Goal: Communication & Community: Share content

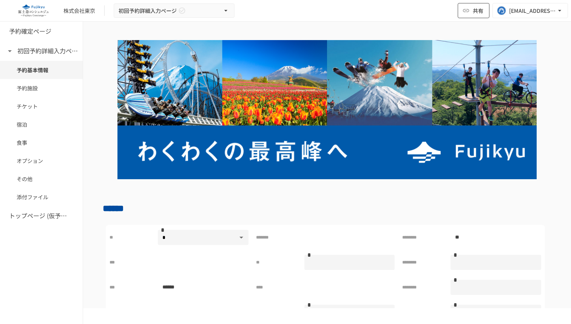
click at [484, 6] on button "共有" at bounding box center [474, 10] width 32 height 15
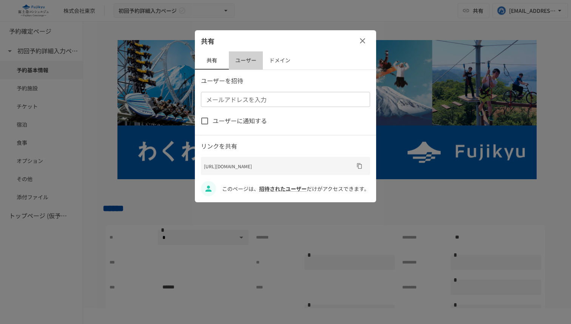
click at [249, 61] on button "ユーザー" at bounding box center [246, 60] width 34 height 18
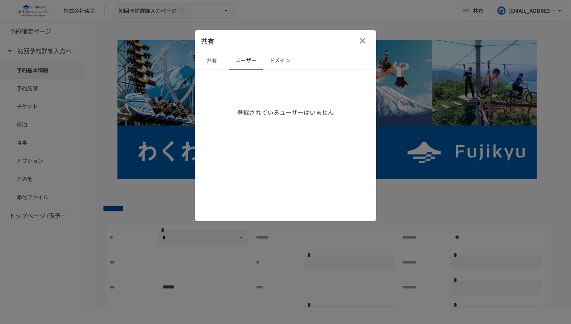
click at [213, 64] on button "共有" at bounding box center [212, 60] width 34 height 18
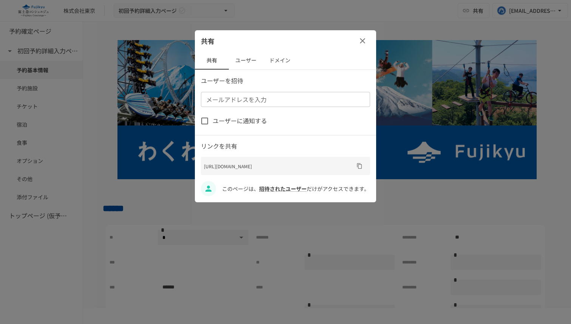
click at [242, 96] on div "メールアドレスを入力 メールアドレスを入力" at bounding box center [285, 99] width 169 height 15
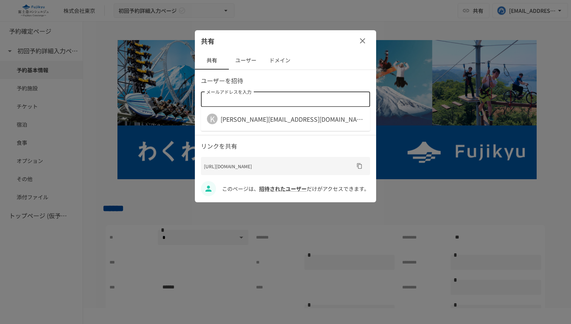
paste input "**********"
type input "**********"
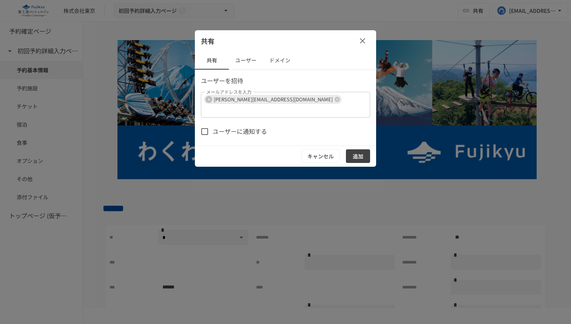
click at [333, 74] on div "共有 共有 ユーザー ドメイン ユーザーを招待 メールアドレスを入力 K kenta.saito@geniee.co.jp メールアドレスを入力 ユーザーに通…" at bounding box center [285, 98] width 181 height 136
click at [253, 127] on span "ユーザーに通知する" at bounding box center [240, 132] width 54 height 10
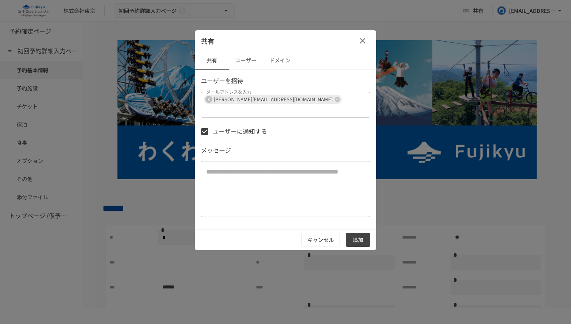
click at [236, 127] on span "ユーザーに通知する" at bounding box center [240, 132] width 54 height 10
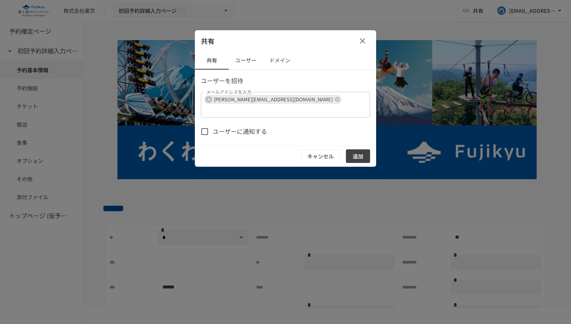
click at [227, 127] on span "ユーザーに通知する" at bounding box center [240, 132] width 54 height 10
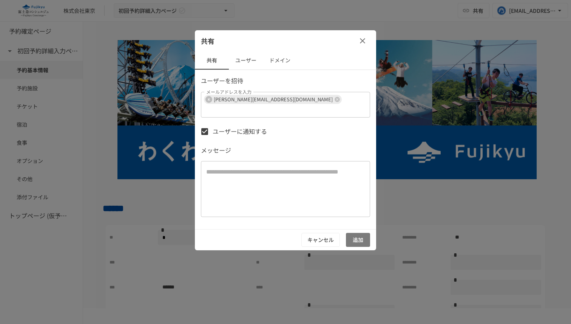
click at [354, 233] on button "追加" at bounding box center [358, 240] width 24 height 14
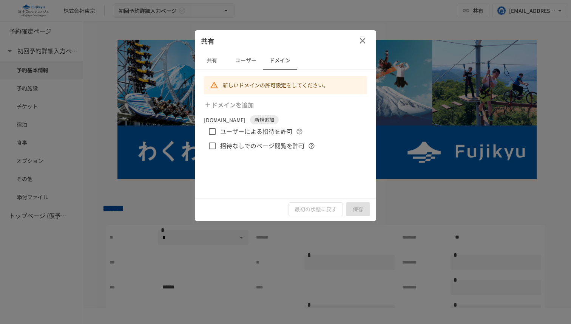
click at [362, 42] on icon "button" at bounding box center [362, 40] width 9 height 9
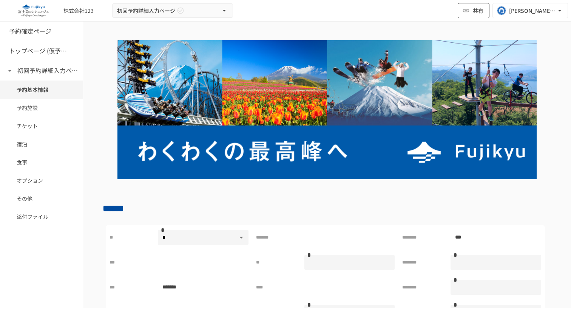
click at [468, 6] on button "共有" at bounding box center [474, 10] width 32 height 15
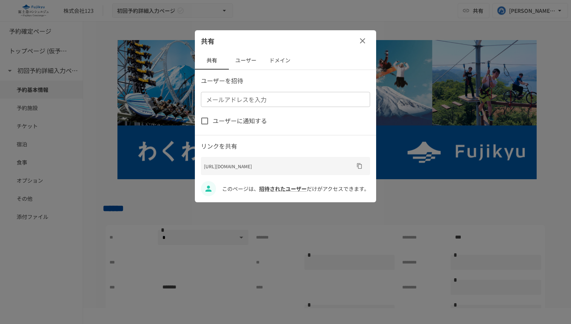
click at [247, 60] on button "ユーザー" at bounding box center [246, 60] width 34 height 18
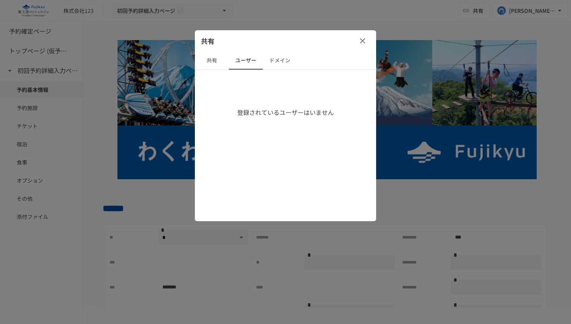
click at [209, 59] on button "共有" at bounding box center [212, 60] width 34 height 18
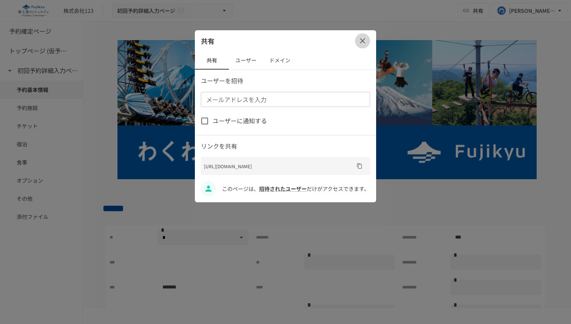
click at [362, 42] on icon "button" at bounding box center [362, 40] width 9 height 9
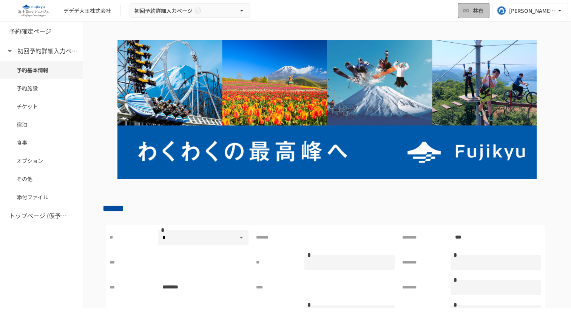
click at [476, 11] on span "共有" at bounding box center [478, 10] width 11 height 8
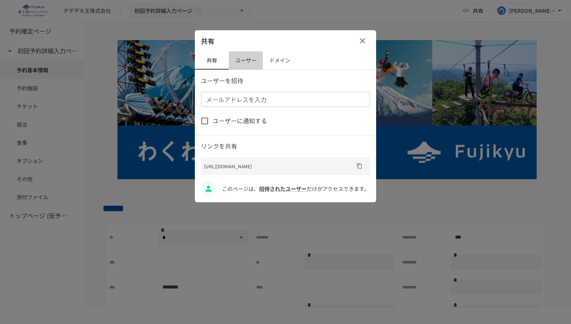
click at [250, 59] on button "ユーザー" at bounding box center [246, 60] width 34 height 18
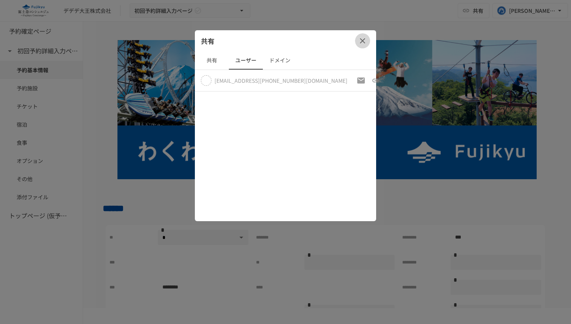
click at [364, 39] on icon "button" at bounding box center [362, 40] width 5 height 5
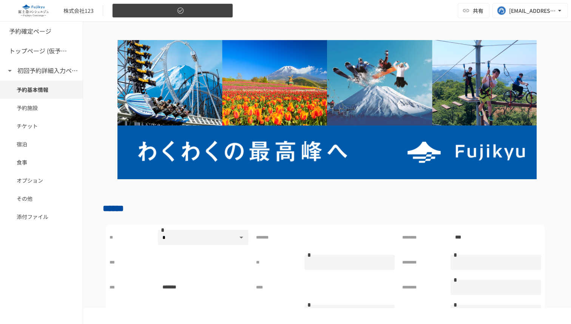
click at [173, 9] on span "初回予約詳細入力ページ" at bounding box center [146, 10] width 58 height 9
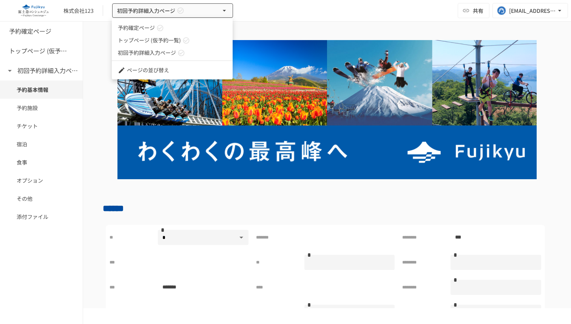
click at [264, 10] on div at bounding box center [285, 162] width 571 height 324
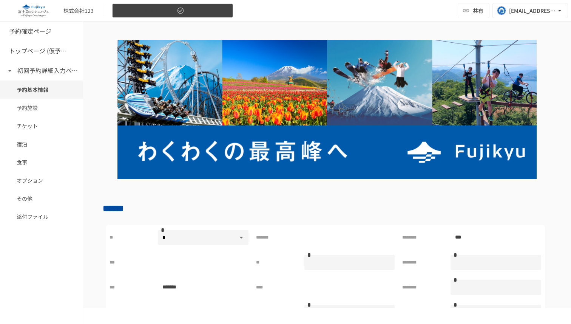
click at [191, 11] on button "初回予約詳細入力ページ" at bounding box center [172, 10] width 121 height 15
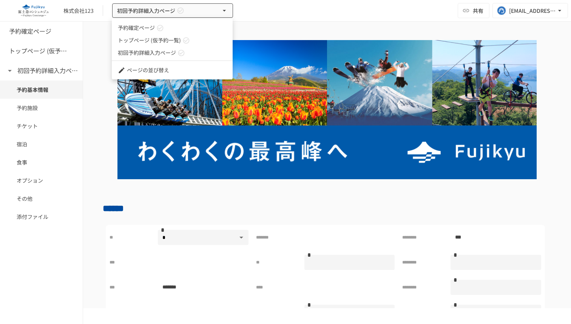
click at [150, 40] on span "トップページ (仮予約一覧)" at bounding box center [149, 40] width 63 height 8
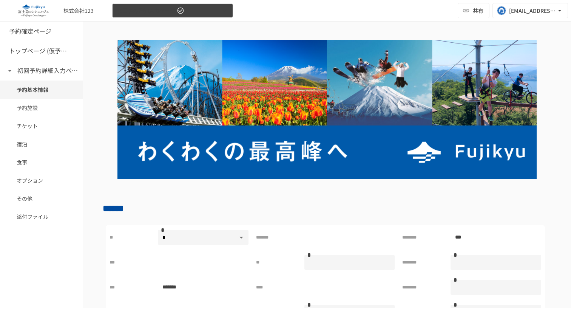
click at [171, 9] on span "初回予約詳細入力ページ" at bounding box center [146, 10] width 58 height 9
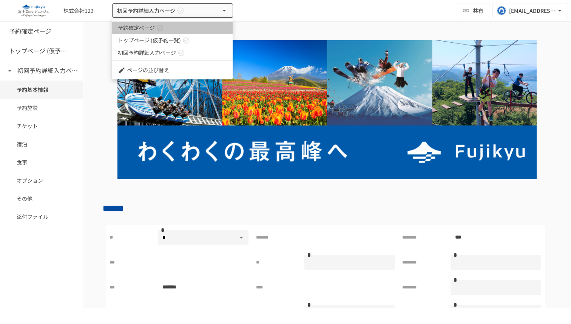
click at [155, 27] on link "予約確定ページ" at bounding box center [172, 28] width 121 height 12
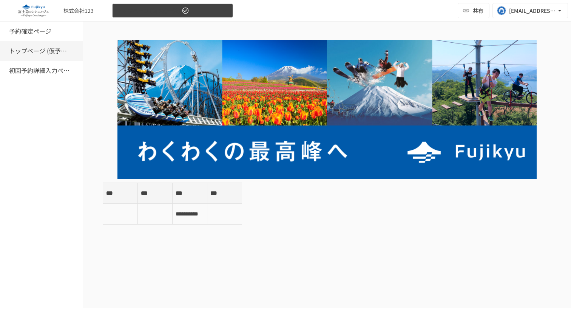
click at [158, 10] on span "トップページ (仮予約一覧)" at bounding box center [148, 10] width 63 height 9
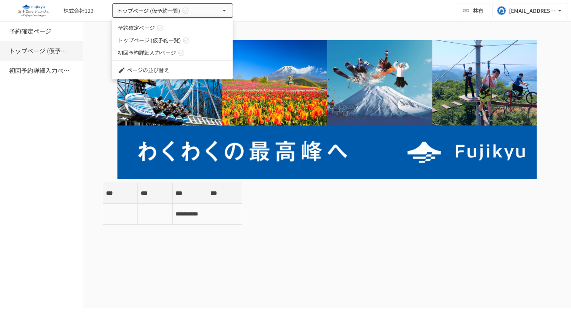
click at [189, 54] on link "初回予約詳細入力ページ" at bounding box center [172, 52] width 121 height 12
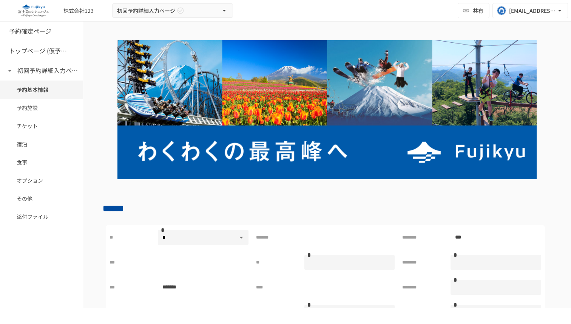
click at [291, 6] on div "株式会社123 初回予約詳細入力ページ 共有 tuyen.nguyen@geniee.co.jp" at bounding box center [285, 11] width 571 height 22
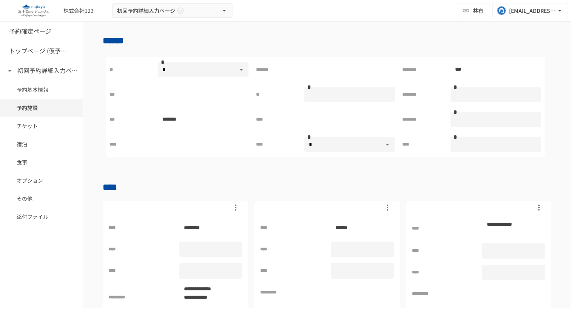
scroll to position [48, 0]
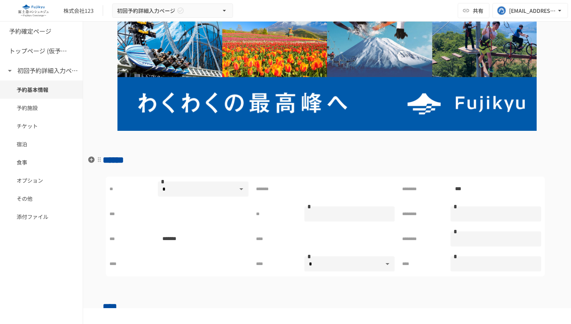
click at [354, 164] on h2 "******" at bounding box center [327, 159] width 449 height 15
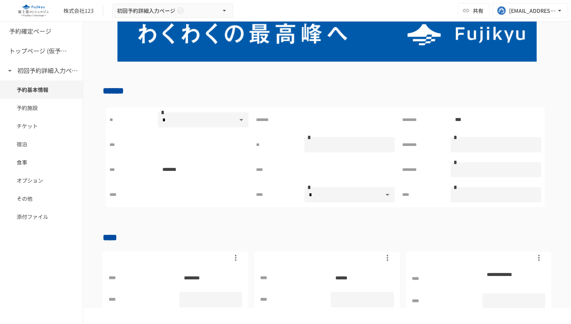
scroll to position [0, 0]
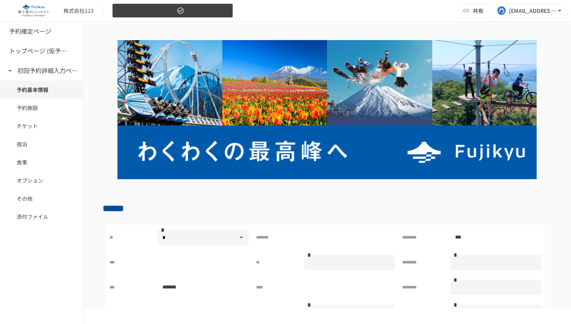
click at [212, 9] on button "初回予約詳細入力ページ" at bounding box center [172, 10] width 121 height 15
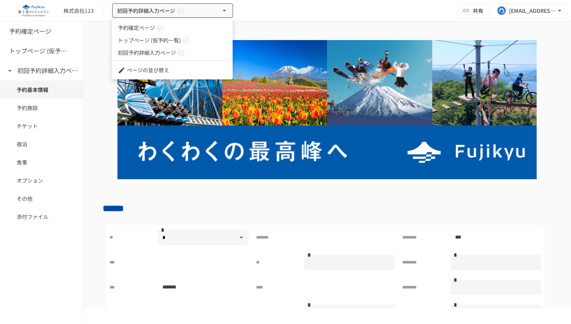
click at [268, 15] on div at bounding box center [285, 162] width 571 height 324
